Goal: Task Accomplishment & Management: Use online tool/utility

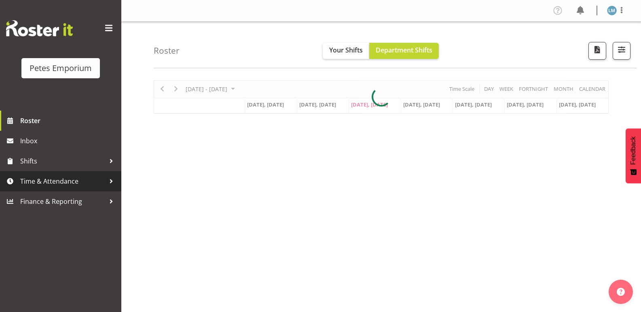
click at [83, 183] on span "Time & Attendance" at bounding box center [62, 181] width 85 height 12
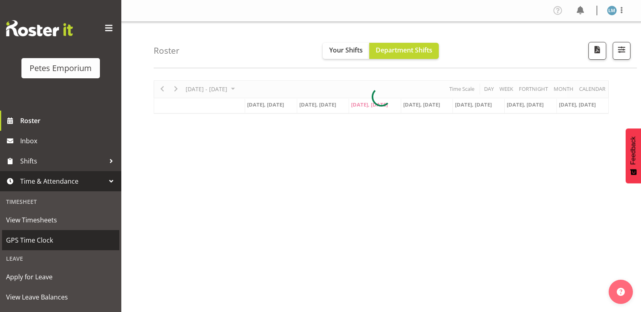
click at [69, 240] on span "GPS Time Clock" at bounding box center [60, 240] width 109 height 12
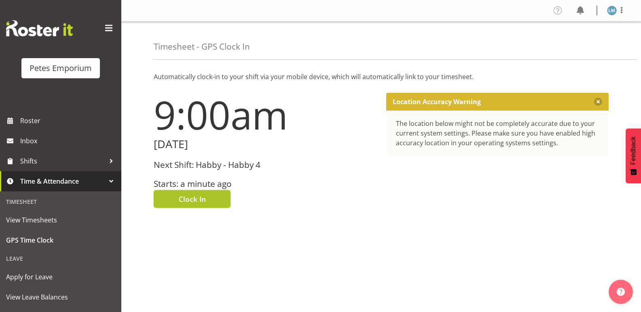
click at [205, 202] on span "Clock In" at bounding box center [192, 199] width 27 height 11
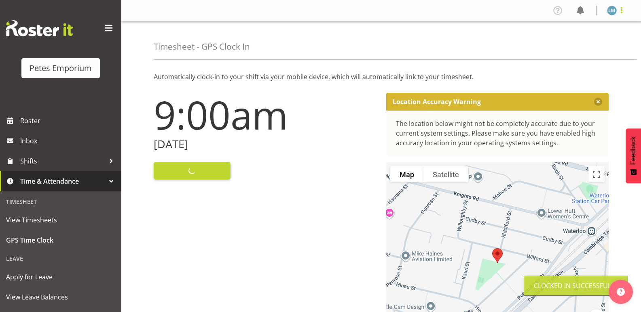
click at [622, 11] on span at bounding box center [621, 10] width 10 height 10
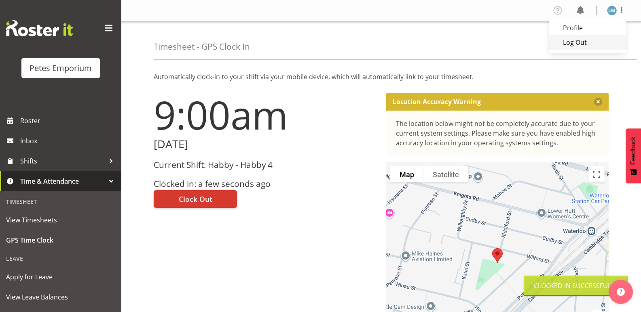
click at [580, 41] on link "Log Out" at bounding box center [587, 42] width 78 height 15
